Goal: Book appointment/travel/reservation

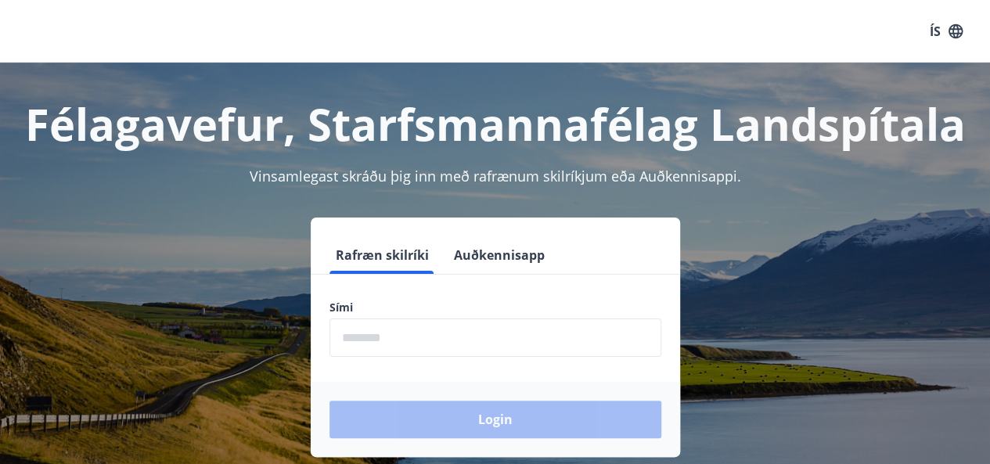
click at [447, 337] on input "phone" at bounding box center [496, 338] width 332 height 38
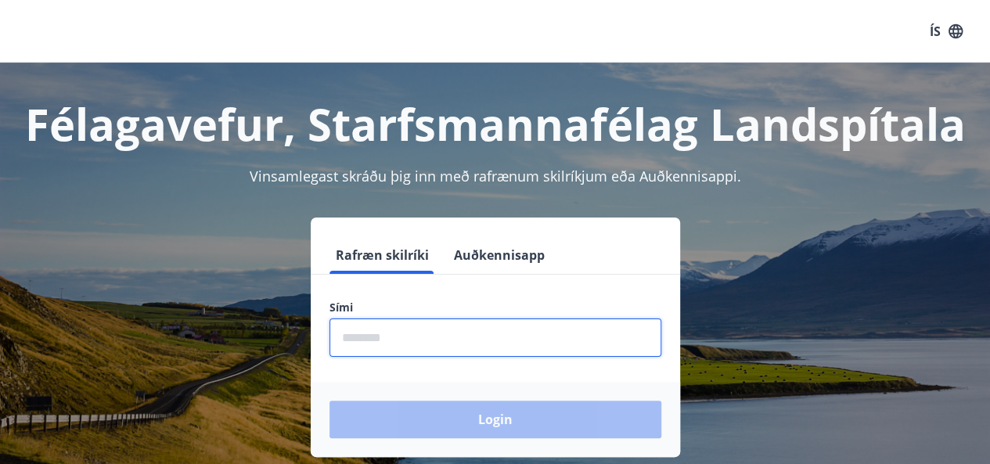
type input "********"
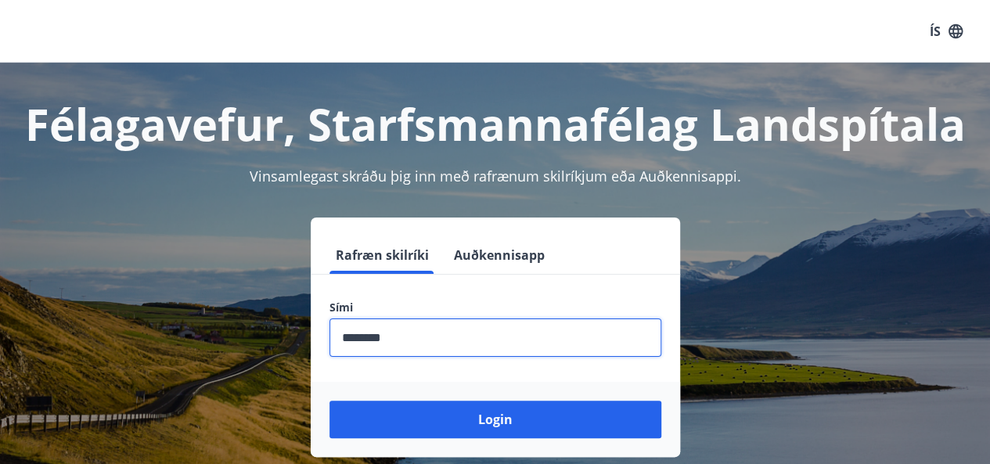
click at [330, 401] on button "Login" at bounding box center [496, 420] width 332 height 38
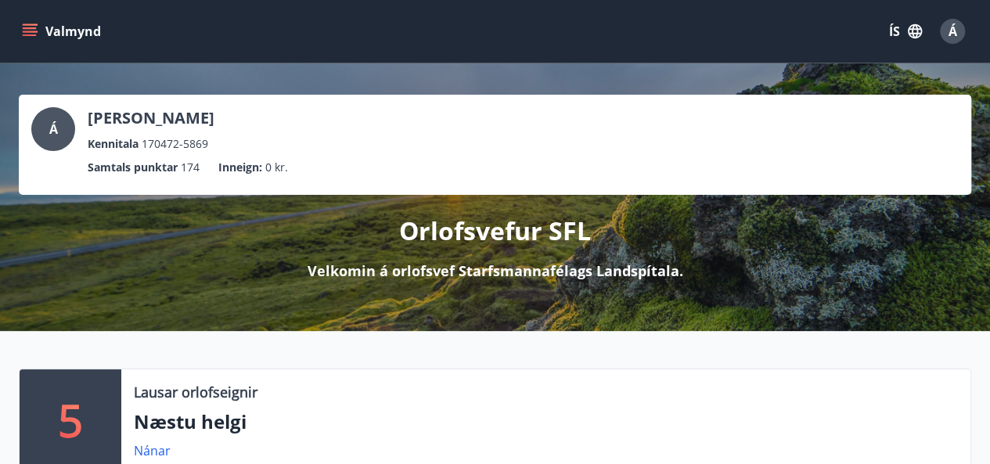
click at [29, 28] on icon "menu" at bounding box center [30, 28] width 14 height 2
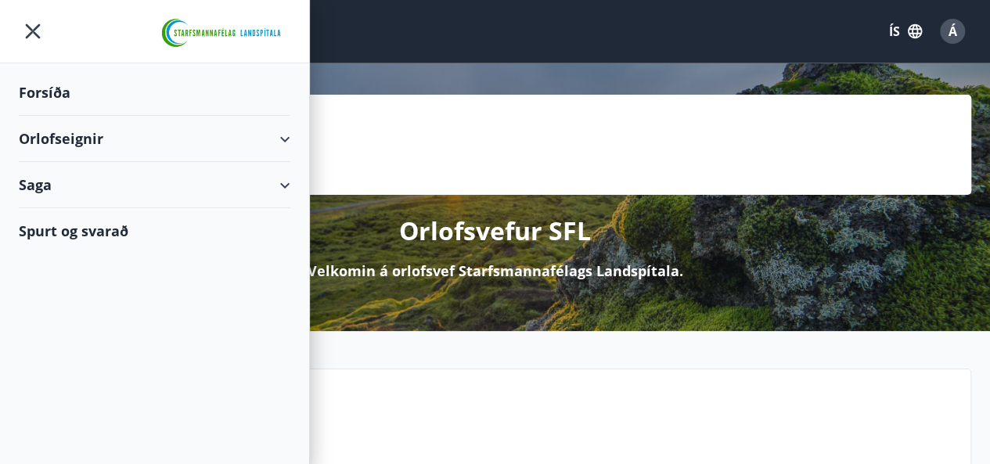
click at [92, 133] on div "Orlofseignir" at bounding box center [155, 139] width 272 height 46
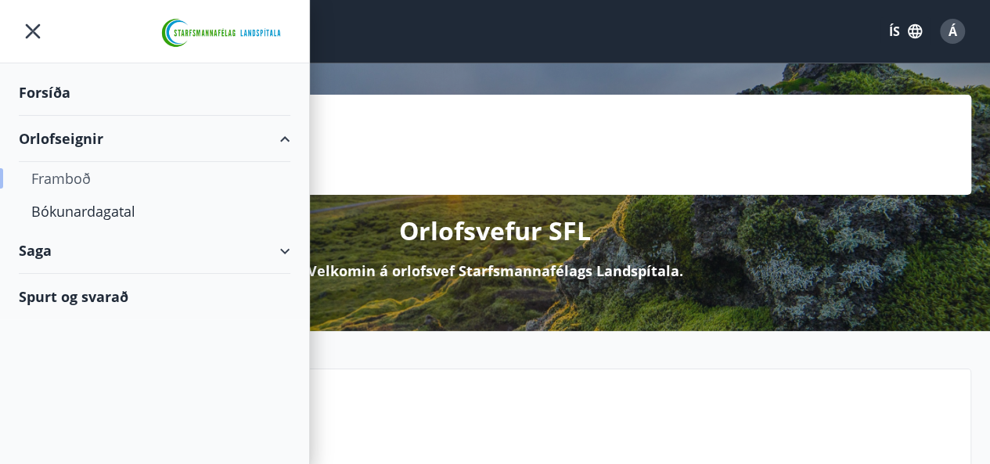
click at [75, 175] on div "Framboð" at bounding box center [154, 178] width 247 height 33
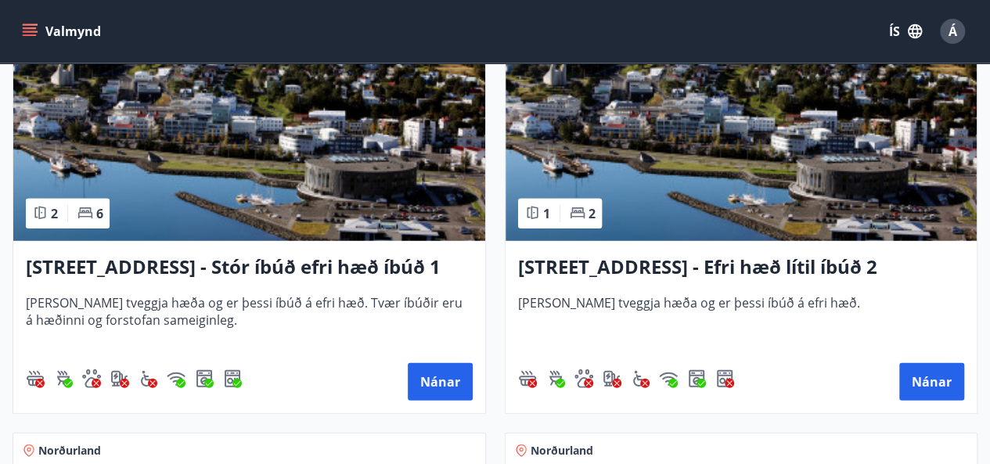
scroll to position [1957, 0]
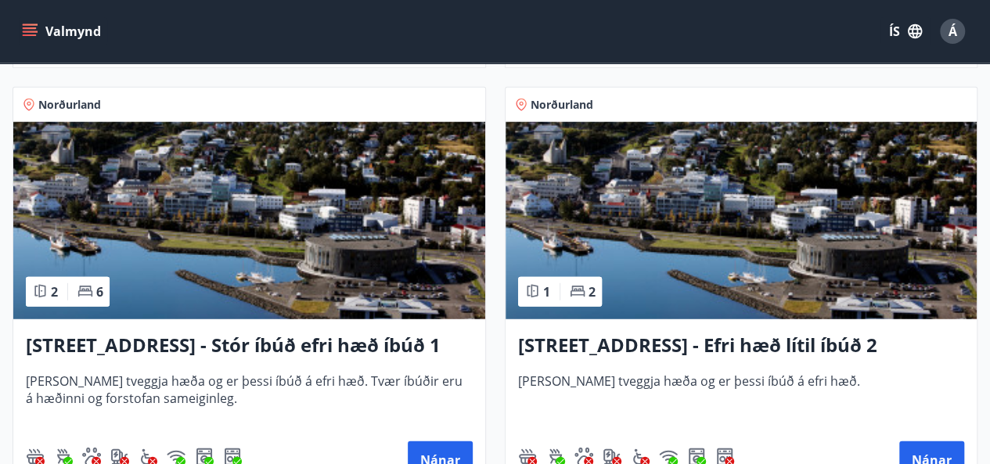
click at [312, 342] on h3 "[STREET_ADDRESS] - Stór íbúð efri hæð íbúð 1" at bounding box center [249, 346] width 447 height 28
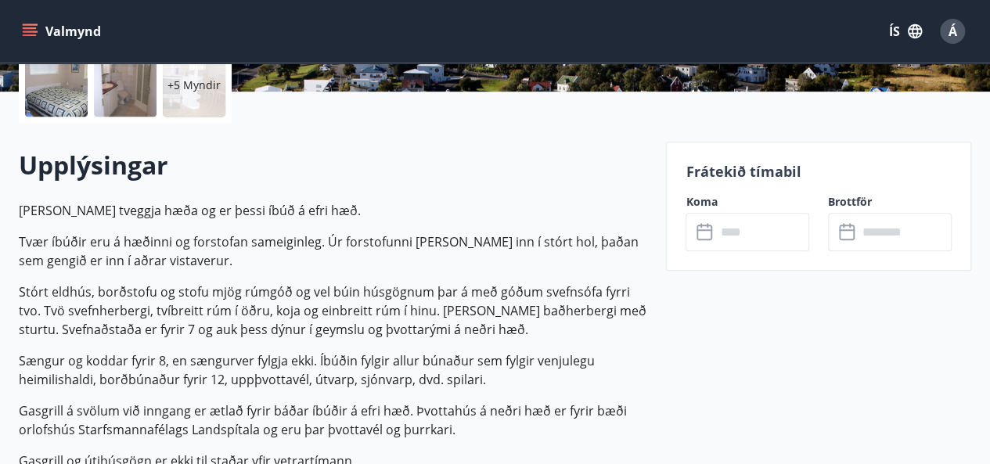
scroll to position [391, 0]
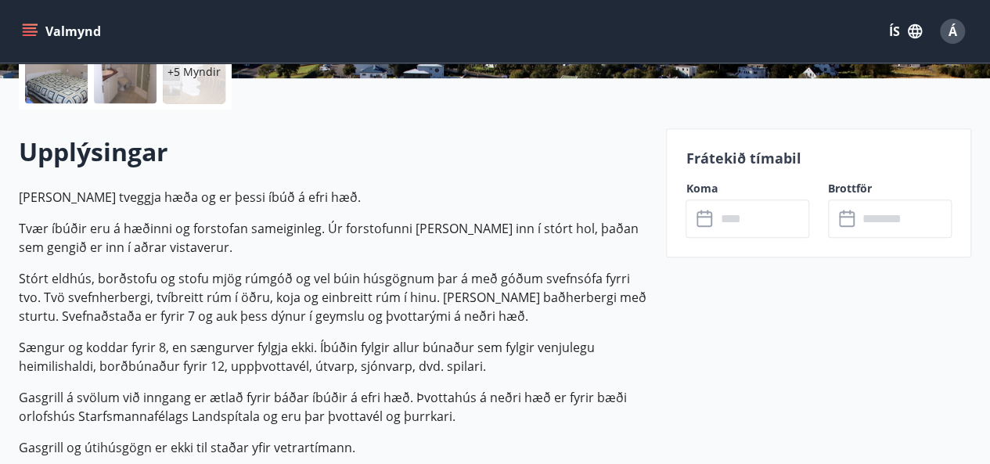
click at [756, 223] on input "text" at bounding box center [762, 219] width 94 height 38
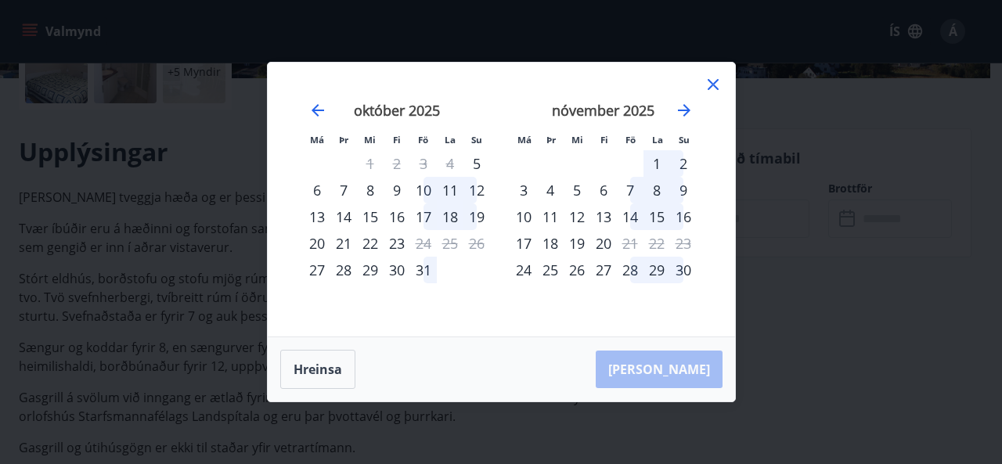
click at [715, 85] on icon at bounding box center [713, 84] width 19 height 19
